Goal: Information Seeking & Learning: Learn about a topic

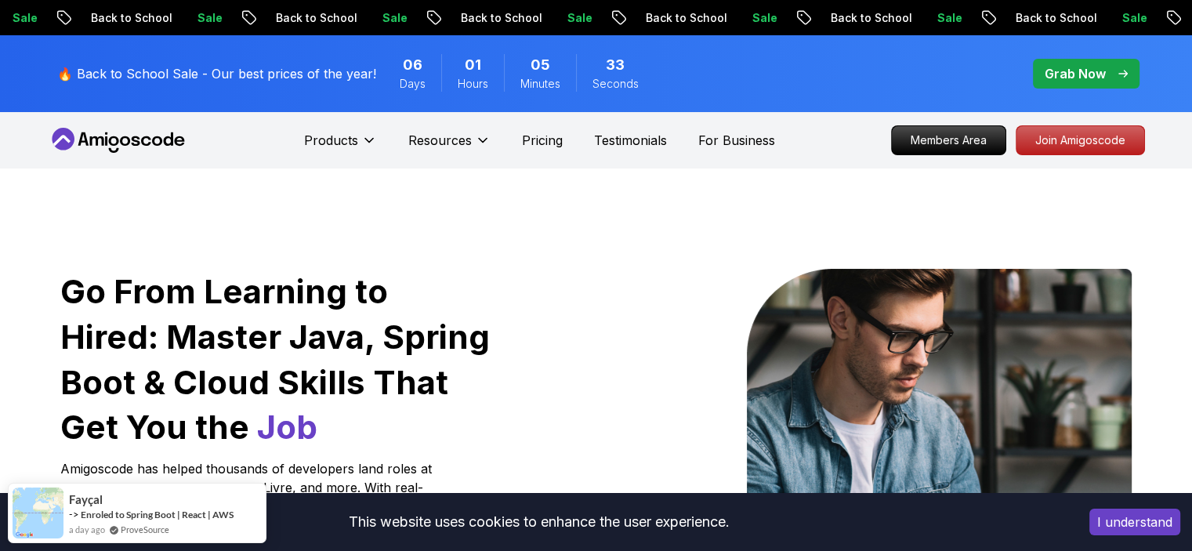
drag, startPoint x: 194, startPoint y: 135, endPoint x: 82, endPoint y: 138, distance: 112.1
click at [82, 138] on nav "Products Resources Pricing Testimonials For Business Members Area Join Amigosco…" at bounding box center [596, 140] width 1097 height 56
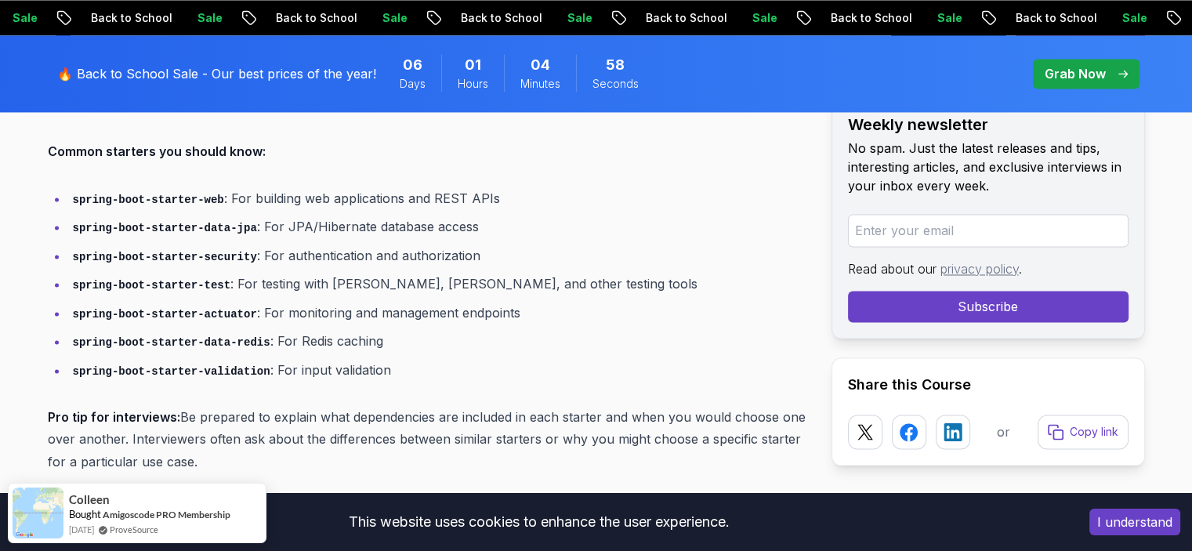
scroll to position [836, 0]
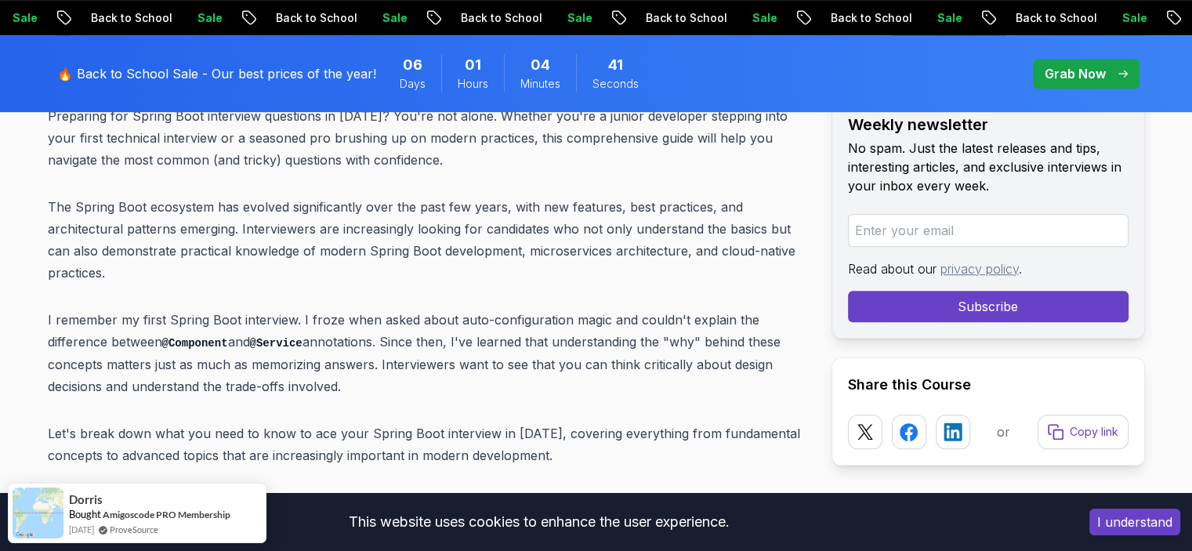
scroll to position [63, 0]
